Goal: Check status: Check status

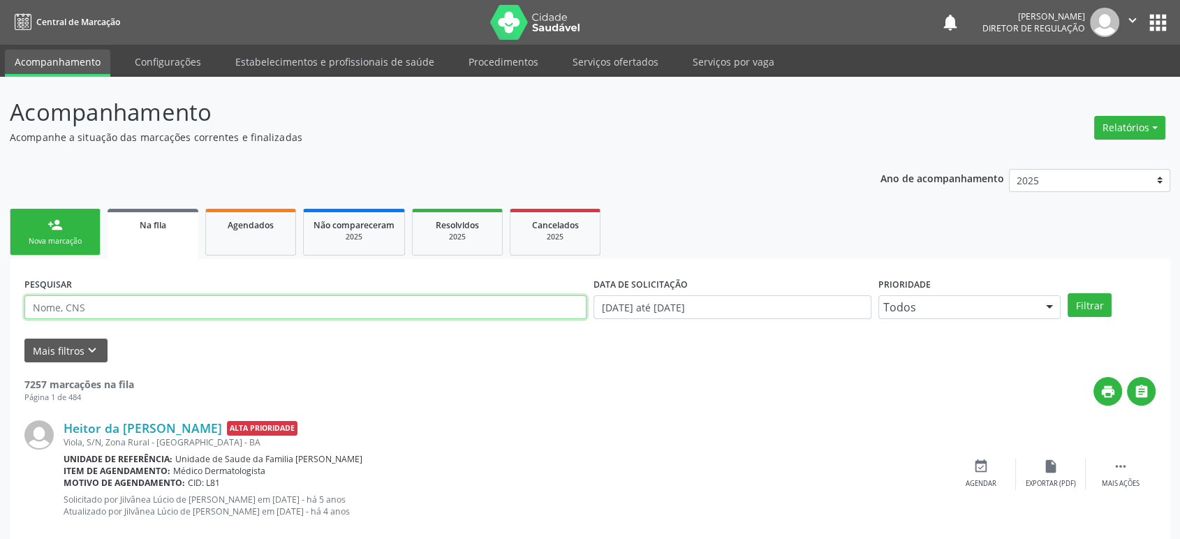
click at [57, 304] on input "text" at bounding box center [305, 307] width 562 height 24
paste input "DAIANE MOURA FERREIRA"
click at [1068, 293] on button "Filtrar" at bounding box center [1090, 305] width 44 height 24
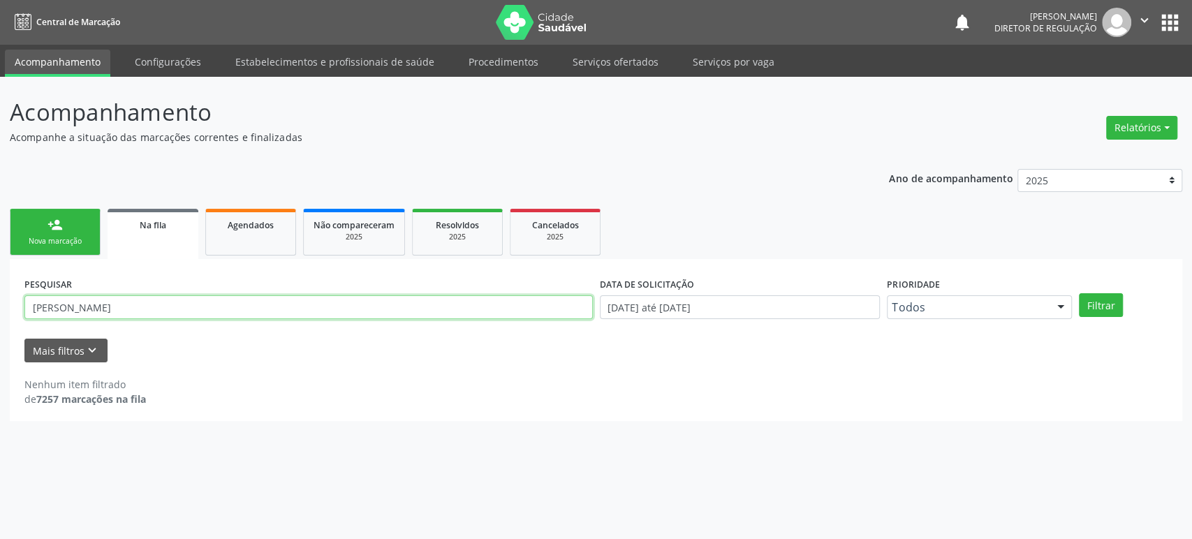
click at [52, 304] on input "DAIANE MOURA FERREIRA" at bounding box center [308, 307] width 568 height 24
drag, startPoint x: 177, startPoint y: 311, endPoint x: 80, endPoint y: 318, distance: 97.3
click at [80, 318] on input "DAIANE MOURA FERREIRA" at bounding box center [308, 307] width 568 height 24
click at [1079, 293] on button "Filtrar" at bounding box center [1101, 305] width 44 height 24
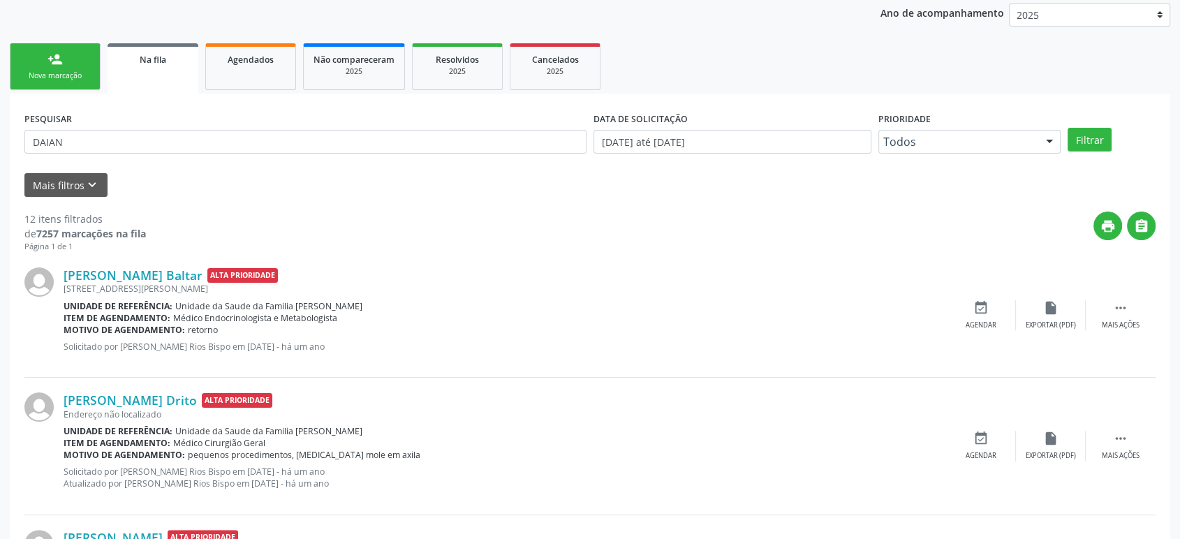
scroll to position [233, 0]
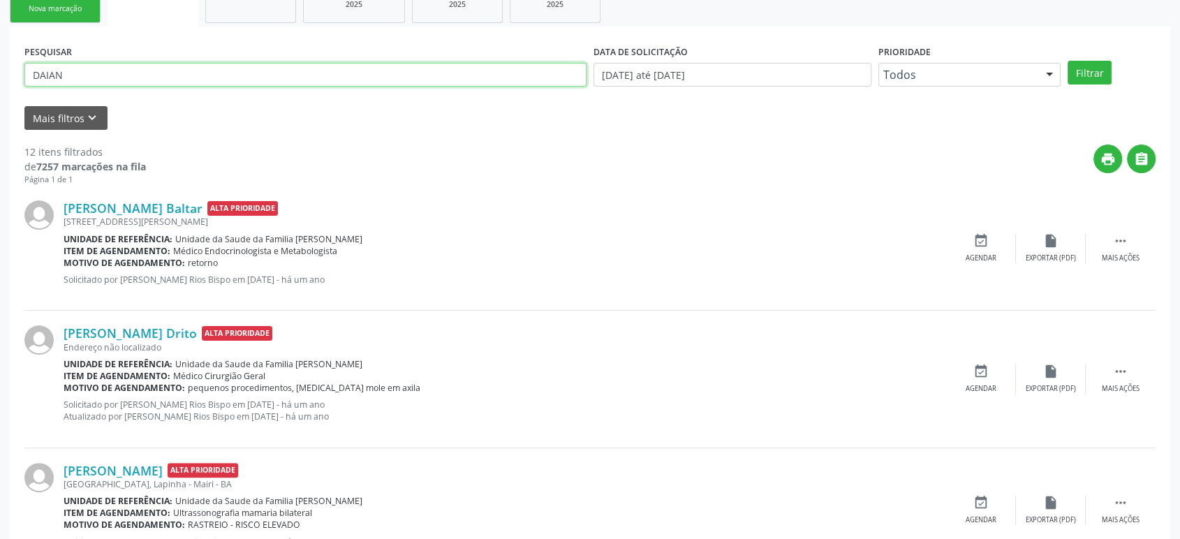
click at [113, 75] on input "DAIAN" at bounding box center [305, 75] width 562 height 24
click at [1068, 61] on button "Filtrar" at bounding box center [1090, 73] width 44 height 24
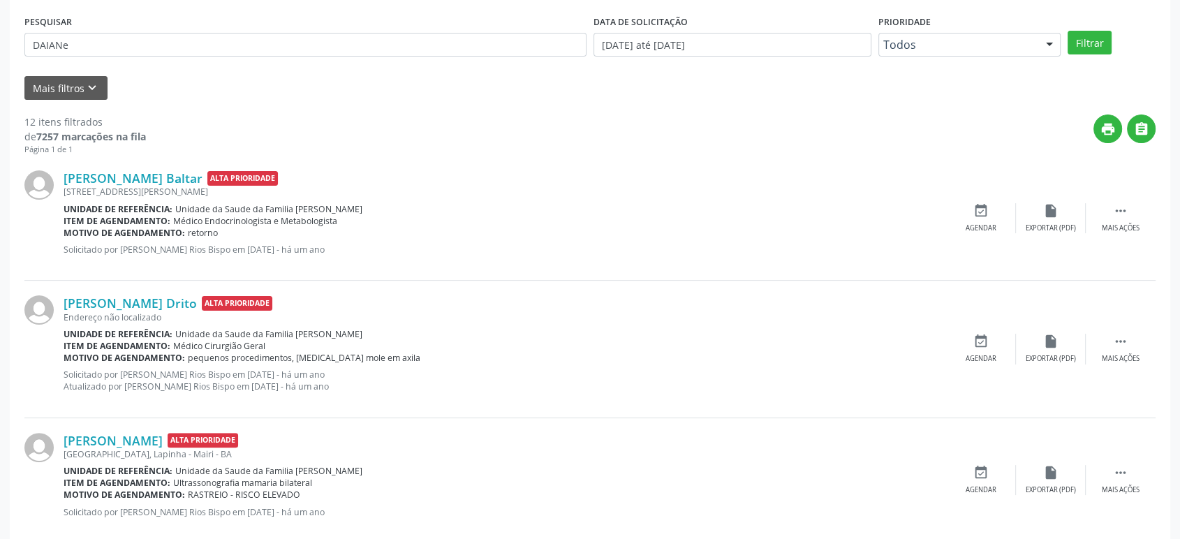
scroll to position [29, 0]
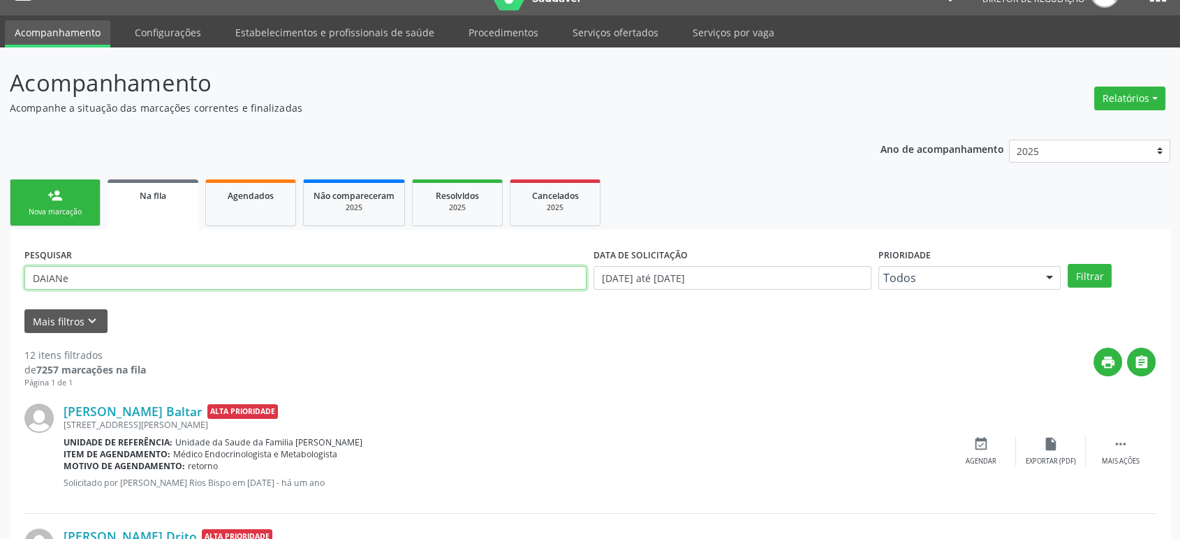
click at [172, 268] on input "DAIANe" at bounding box center [305, 278] width 562 height 24
click at [1068, 264] on button "Filtrar" at bounding box center [1090, 276] width 44 height 24
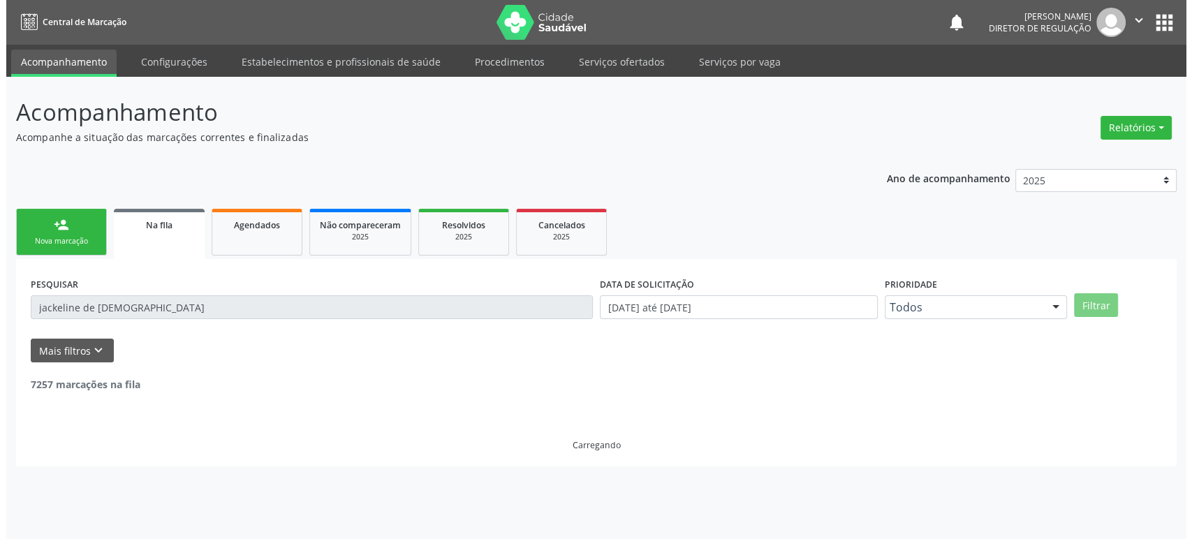
scroll to position [0, 0]
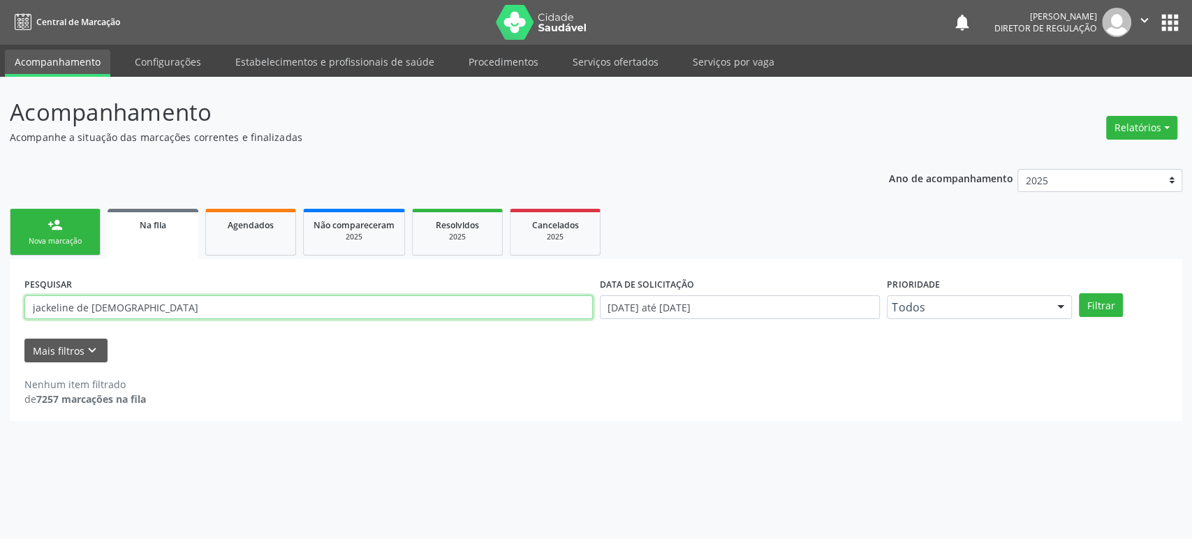
click at [94, 307] on input "jackeline de jesus" at bounding box center [308, 307] width 568 height 24
click at [91, 307] on input "jackeline de jesus" at bounding box center [308, 307] width 568 height 24
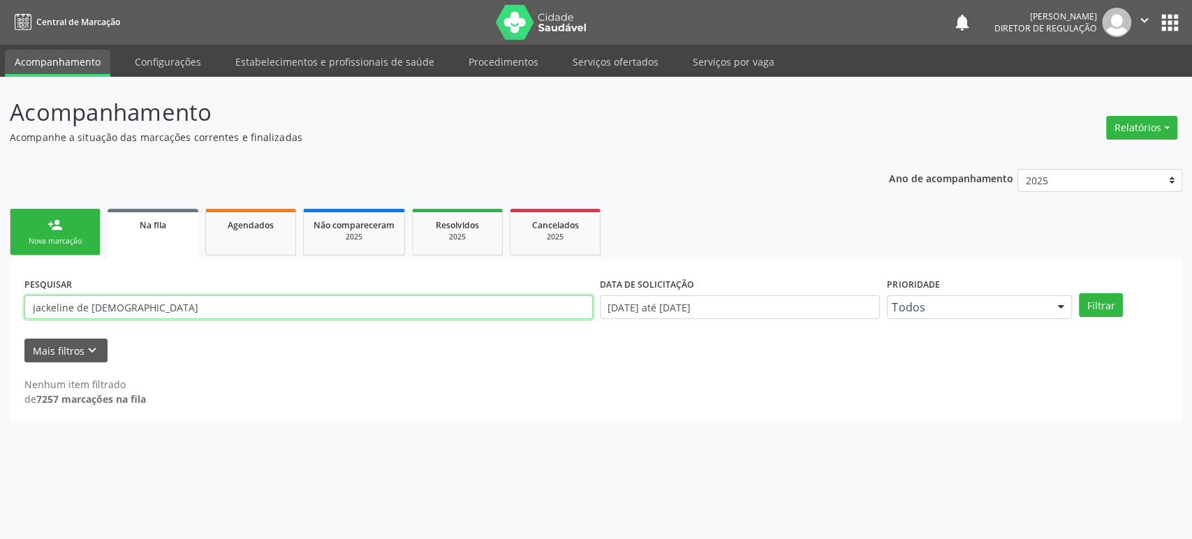
click at [91, 307] on input "jackeline de jesus" at bounding box center [308, 307] width 568 height 24
click at [1079, 293] on button "Filtrar" at bounding box center [1101, 305] width 44 height 24
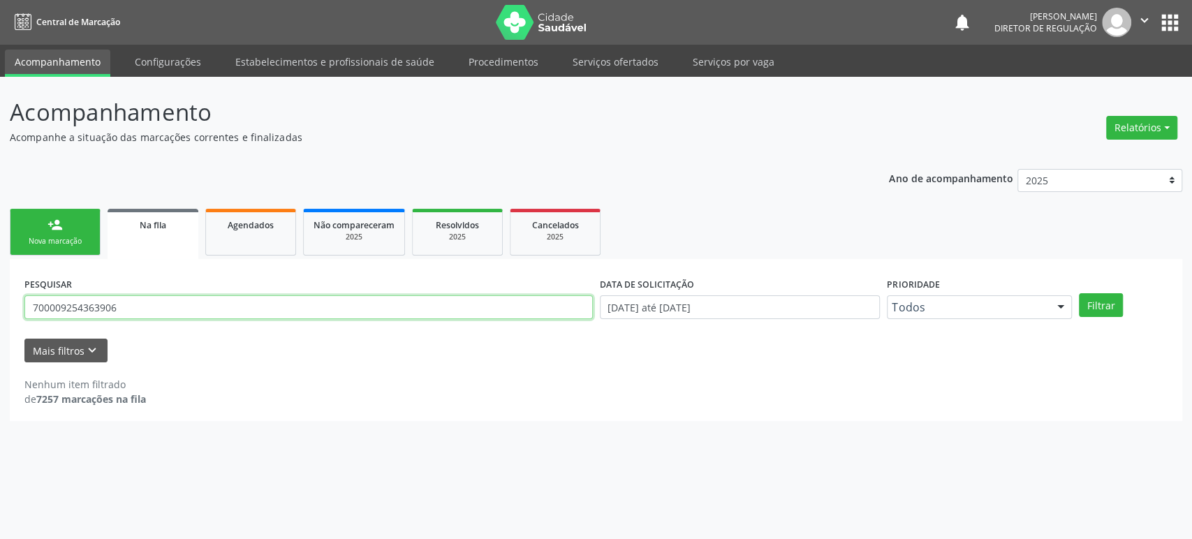
click at [131, 303] on input "700009254363906" at bounding box center [308, 307] width 568 height 24
type input "70000925436"
click at [1079, 293] on button "Filtrar" at bounding box center [1101, 305] width 44 height 24
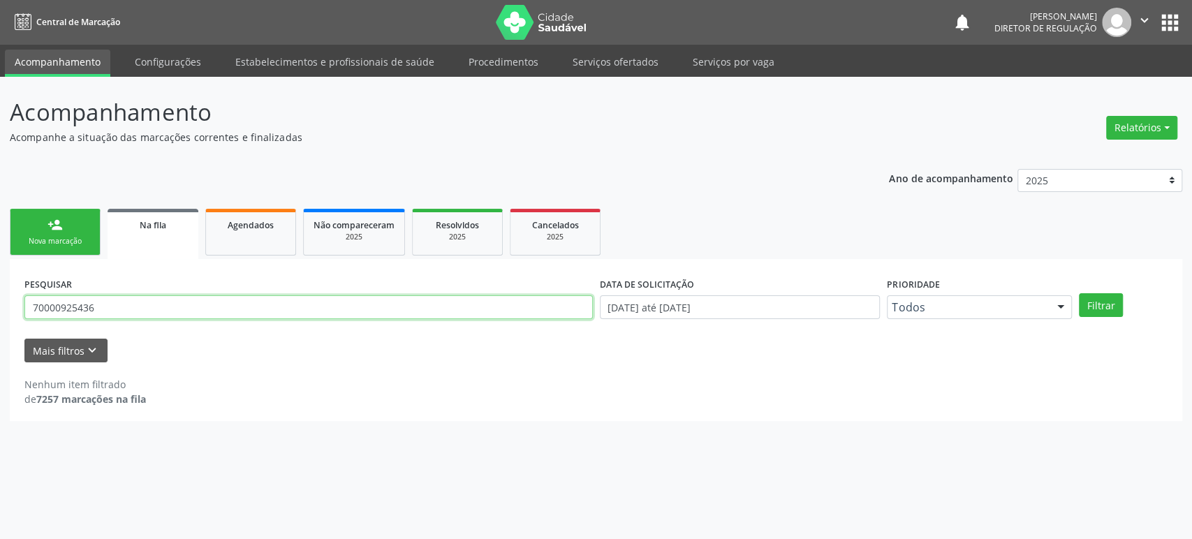
click at [146, 316] on input "70000925436" at bounding box center [308, 307] width 568 height 24
click at [145, 316] on input "70000925436" at bounding box center [308, 307] width 568 height 24
click at [129, 304] on input "70000925436" at bounding box center [308, 307] width 568 height 24
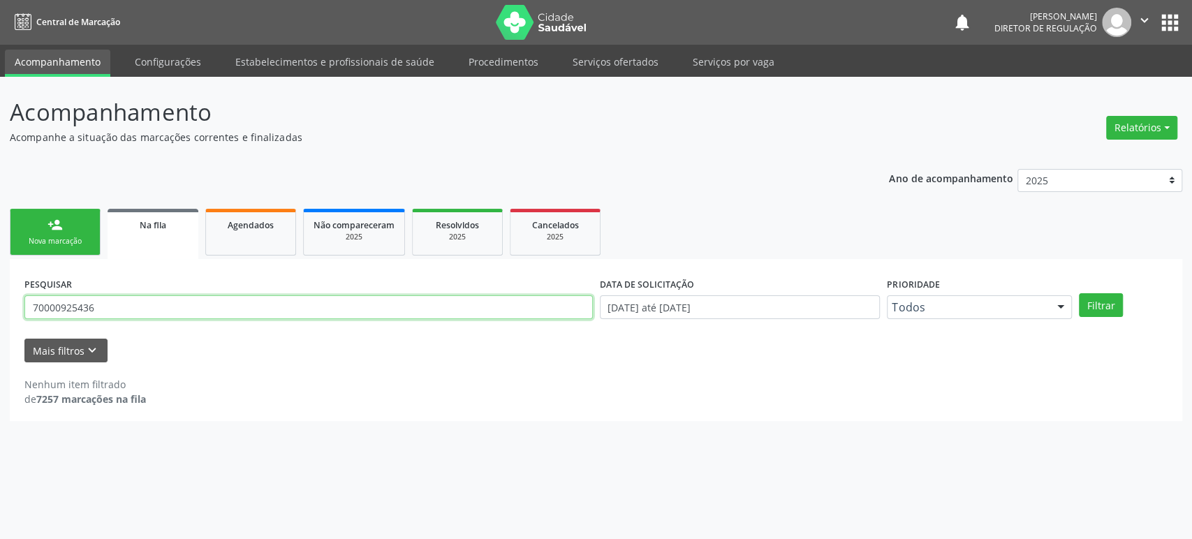
click at [129, 304] on input "70000925436" at bounding box center [308, 307] width 568 height 24
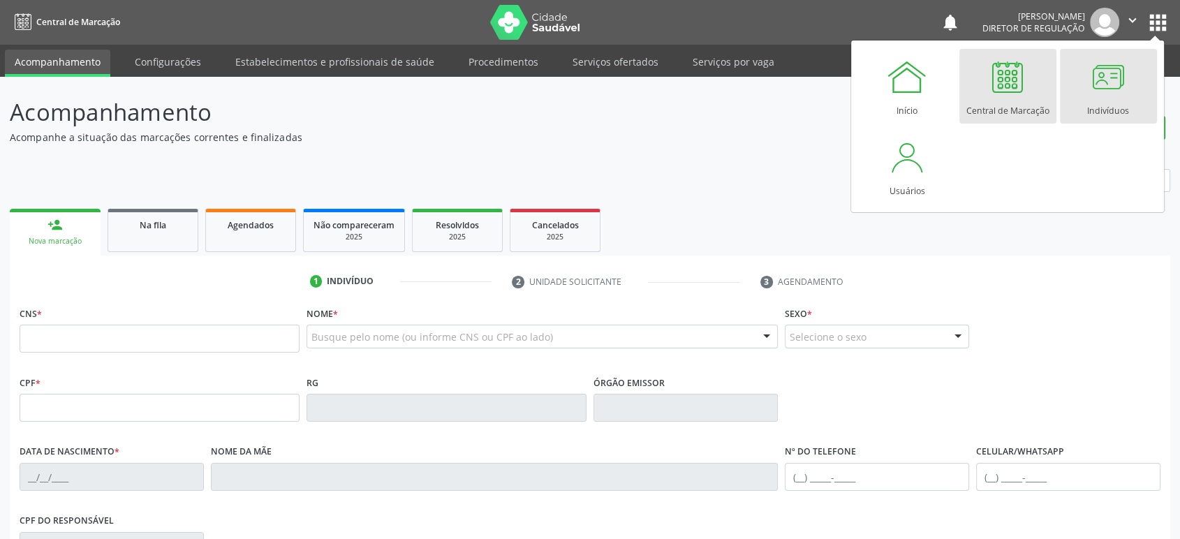
click at [1108, 84] on div at bounding box center [1108, 77] width 42 height 42
